Goal: Manage account settings

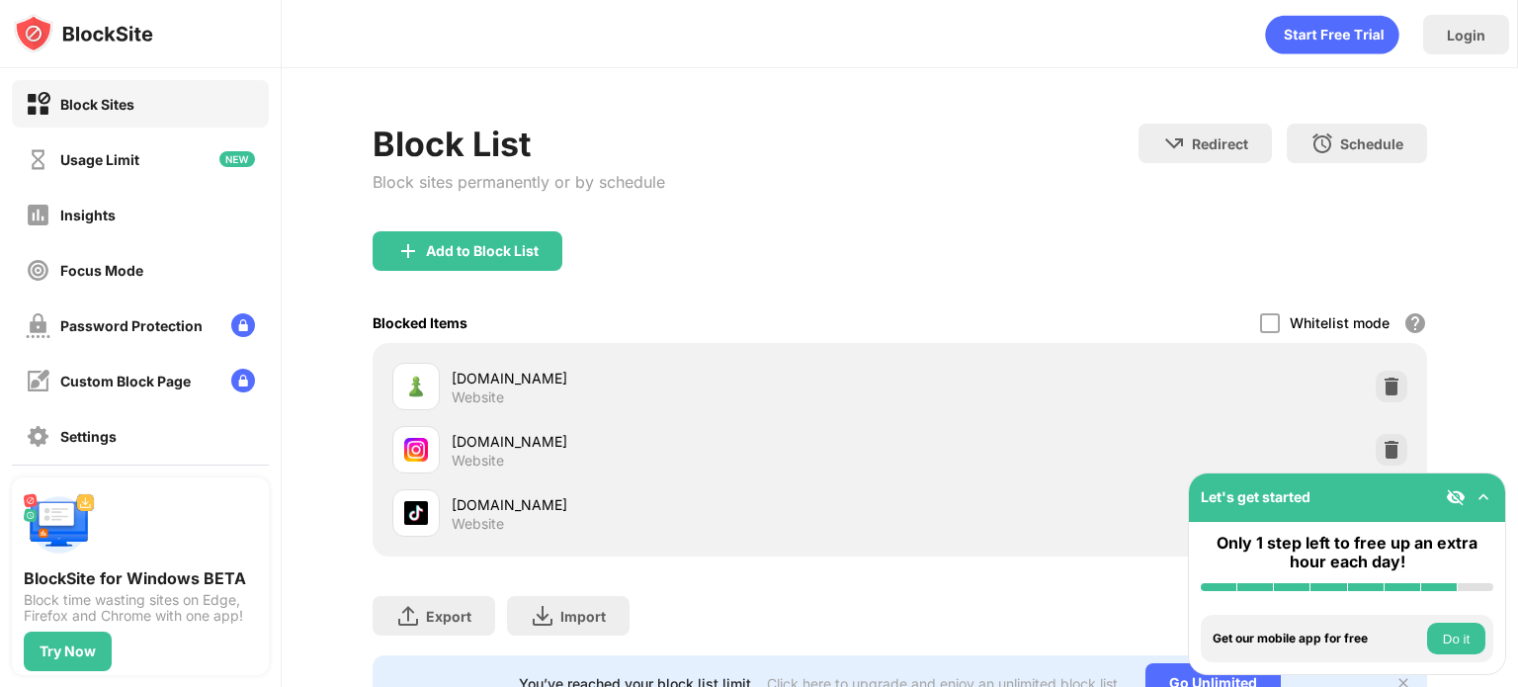
click at [1270, 317] on div "Whitelist mode Block all websites except for those in your whitelist. Whitelist…" at bounding box center [1343, 322] width 167 height 41
click at [1260, 319] on div at bounding box center [1270, 323] width 20 height 20
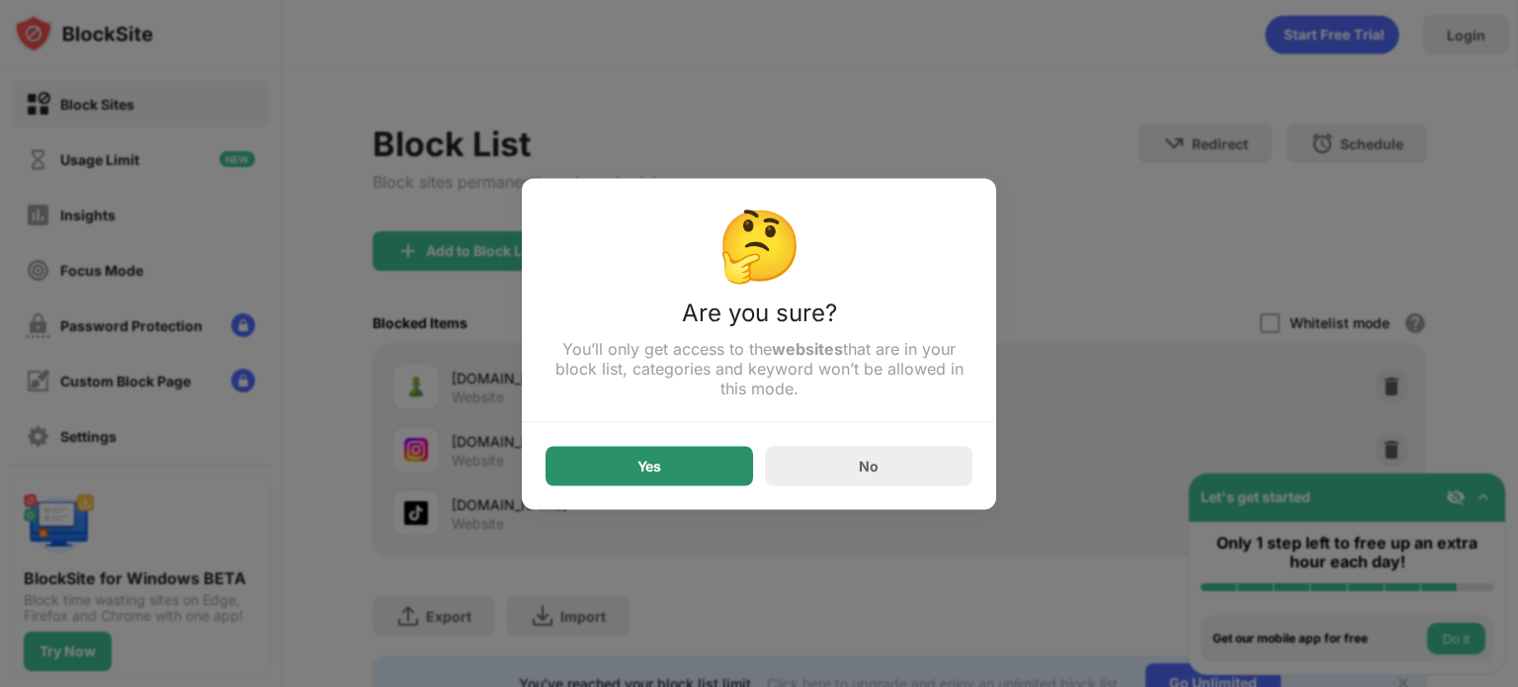
click at [666, 481] on div "Yes" at bounding box center [650, 466] width 208 height 40
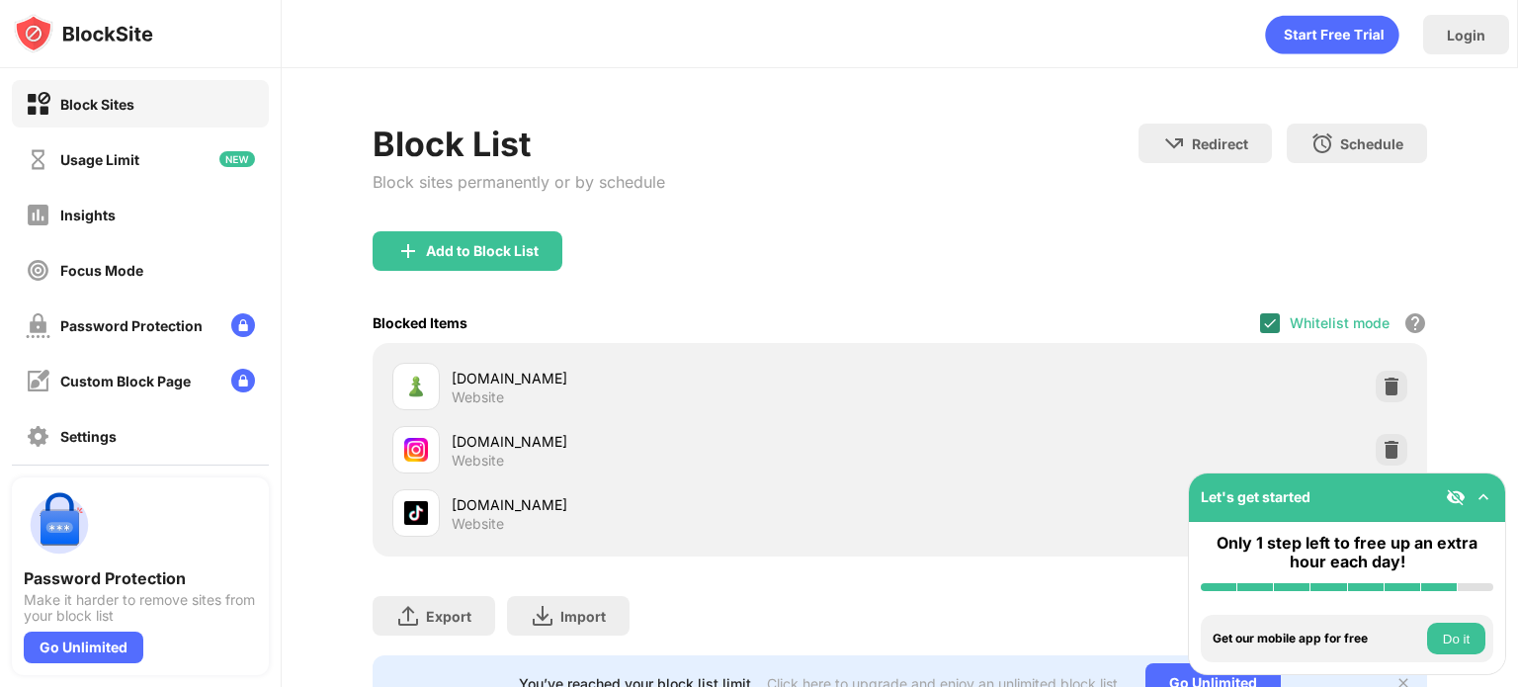
click at [1262, 324] on img at bounding box center [1270, 323] width 16 height 16
